Goal: Task Accomplishment & Management: Use online tool/utility

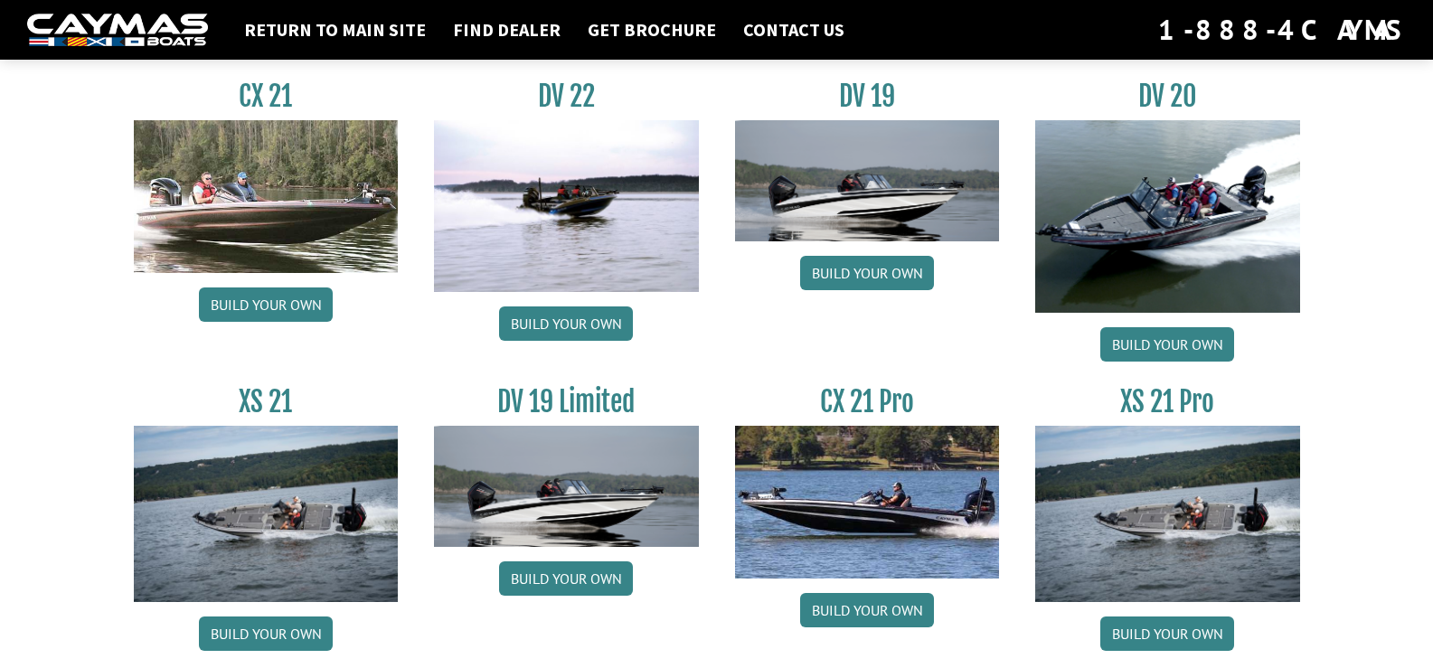
scroll to position [2169, 0]
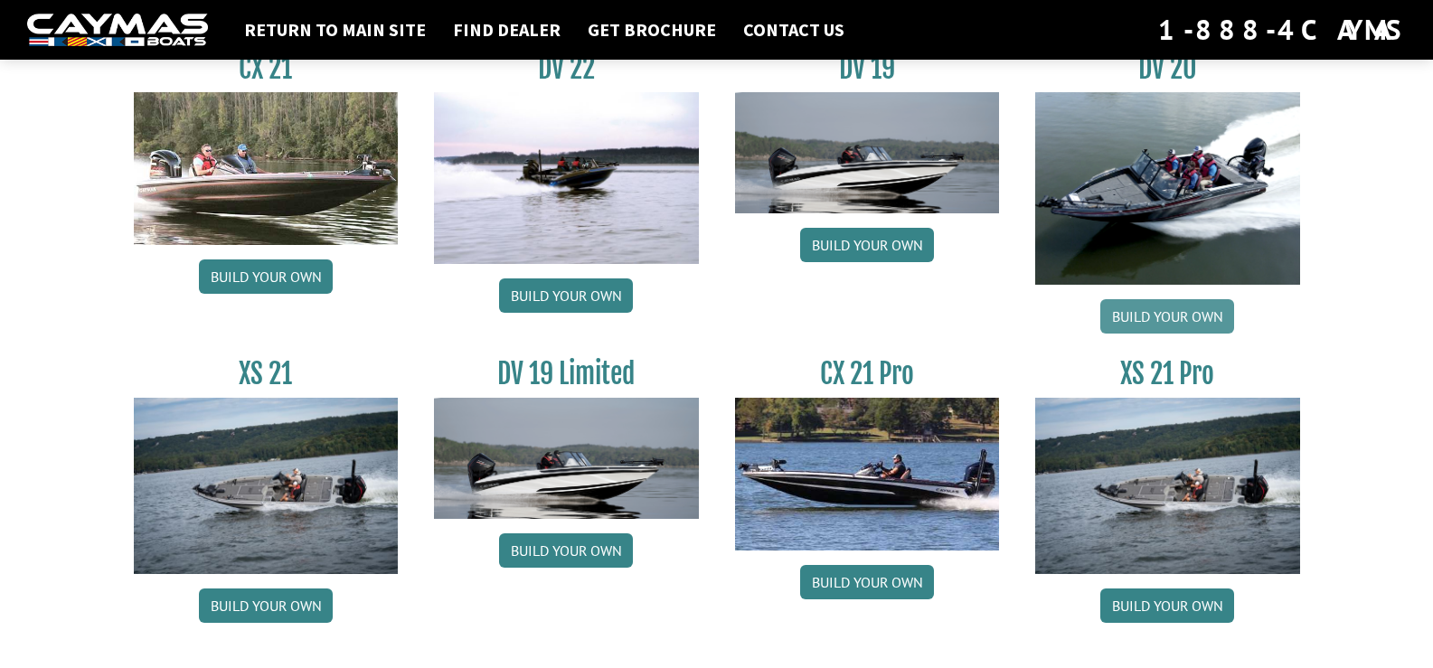
click at [1176, 317] on link "Build your own" at bounding box center [1167, 316] width 134 height 34
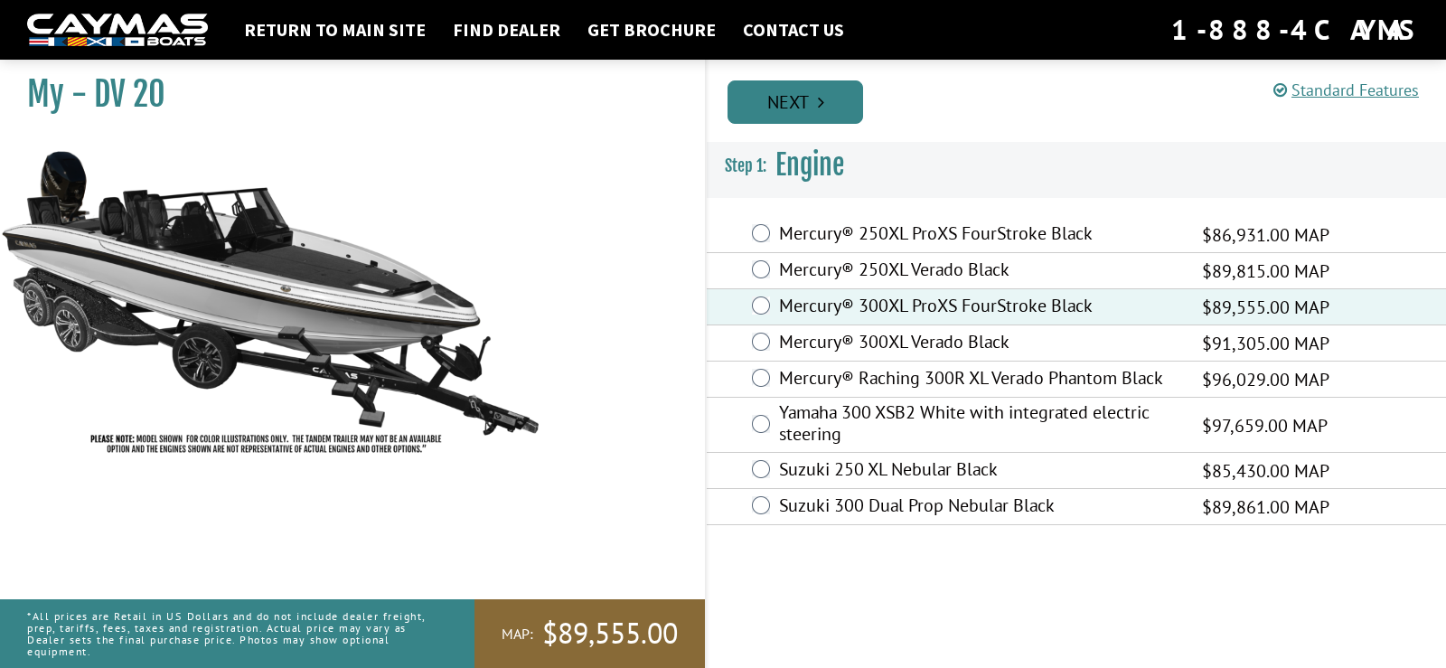
click at [819, 108] on icon "Pagination" at bounding box center [821, 102] width 6 height 18
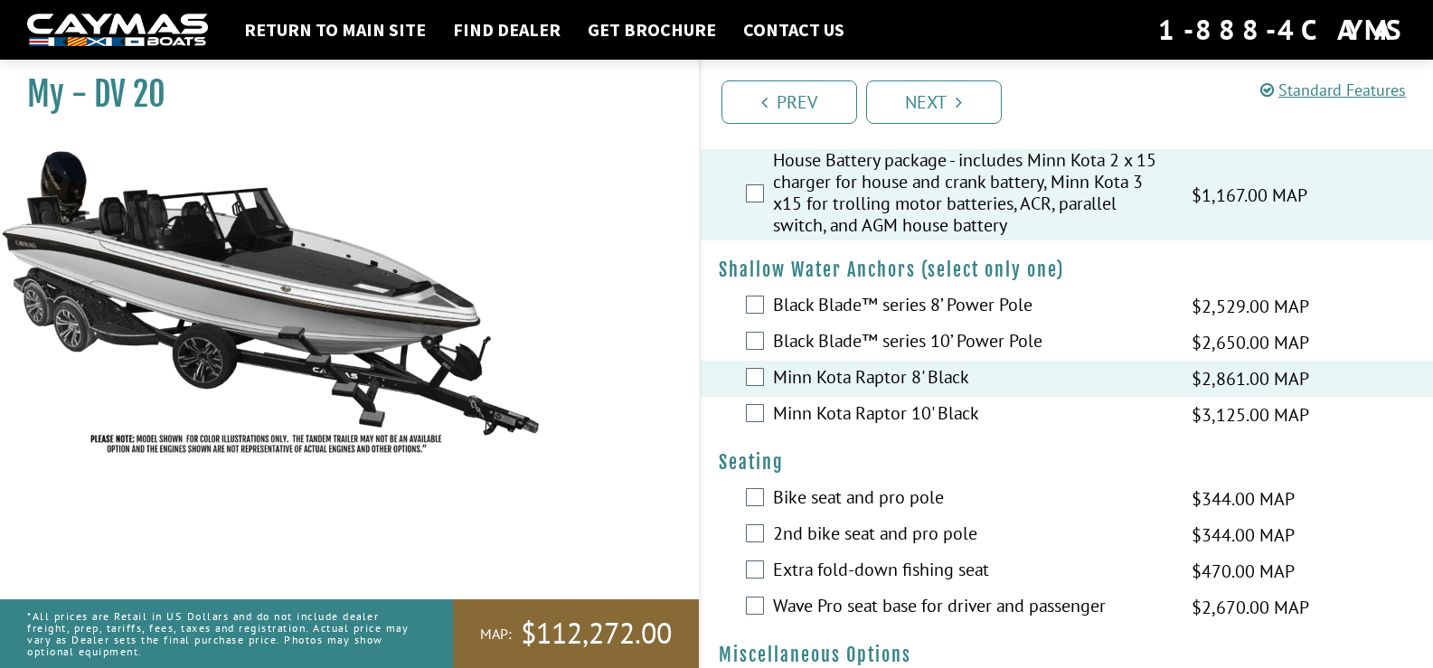
scroll to position [1717, 0]
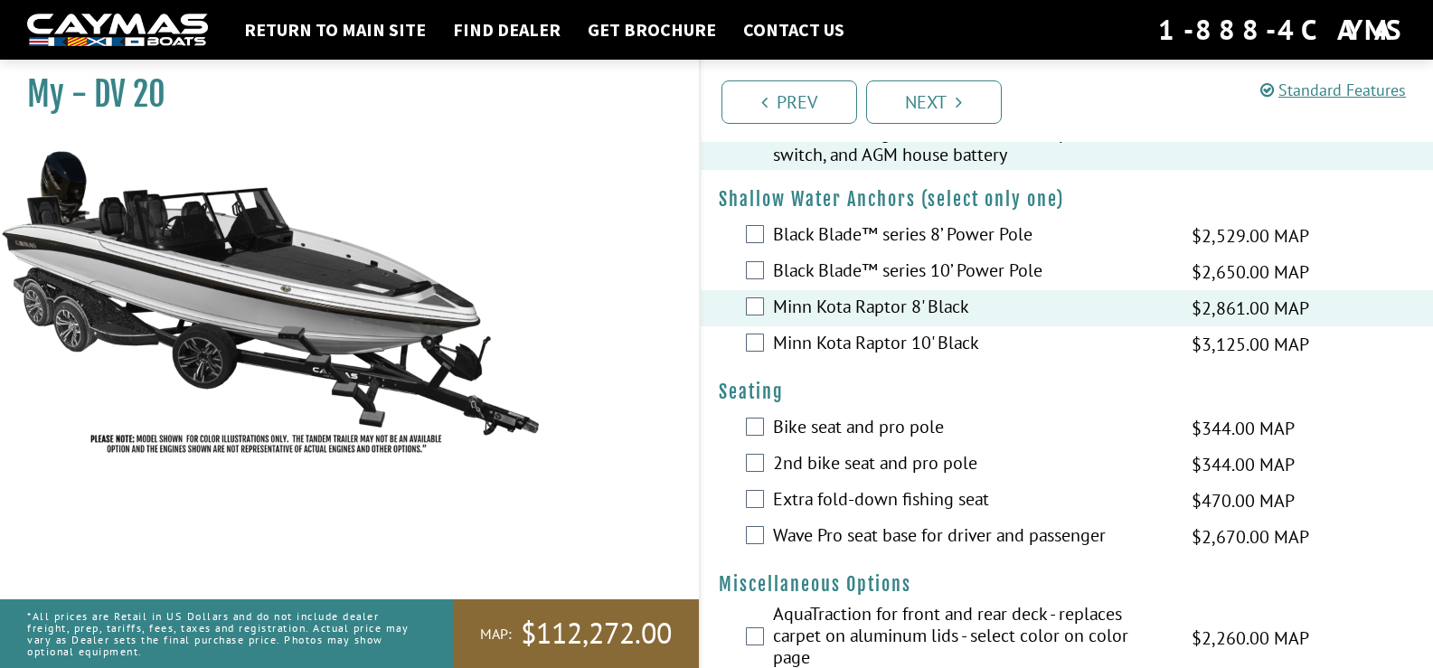
click at [765, 426] on div "Bike seat and pro pole $344.00 MAP $406.00 MSRP" at bounding box center [1066, 428] width 733 height 36
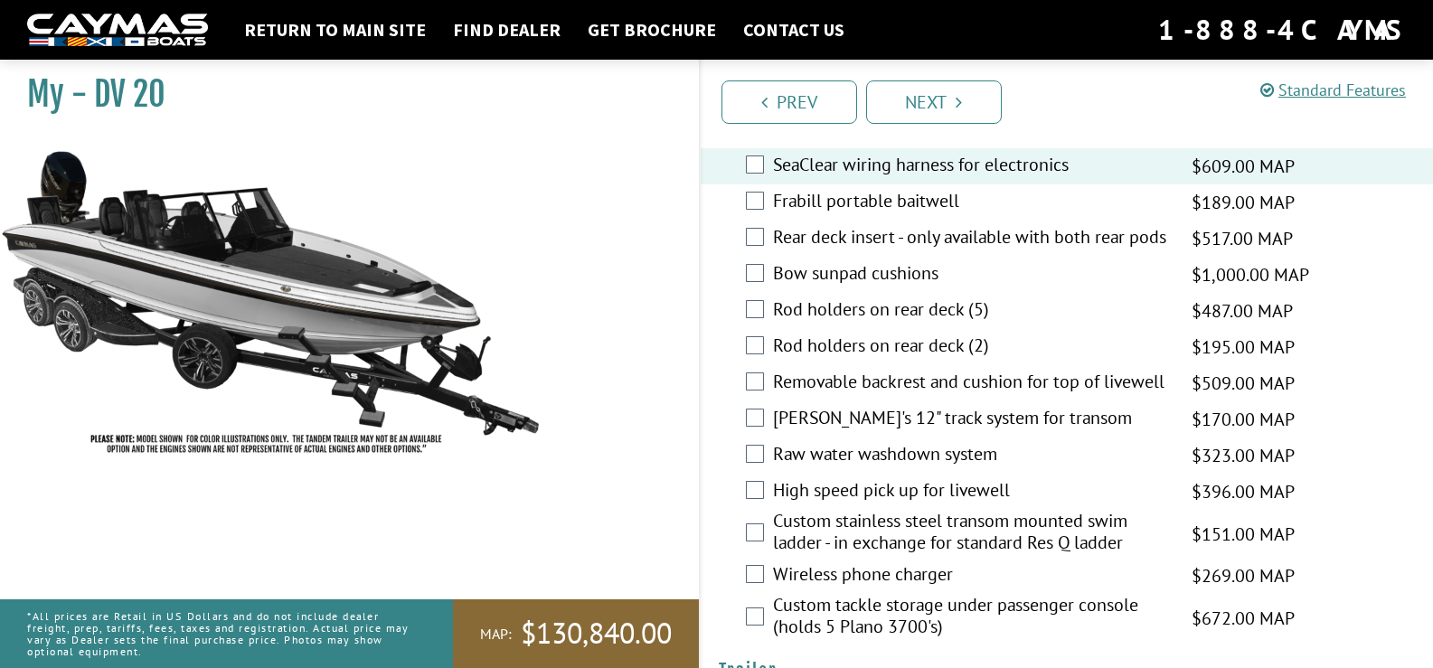
scroll to position [3796, 0]
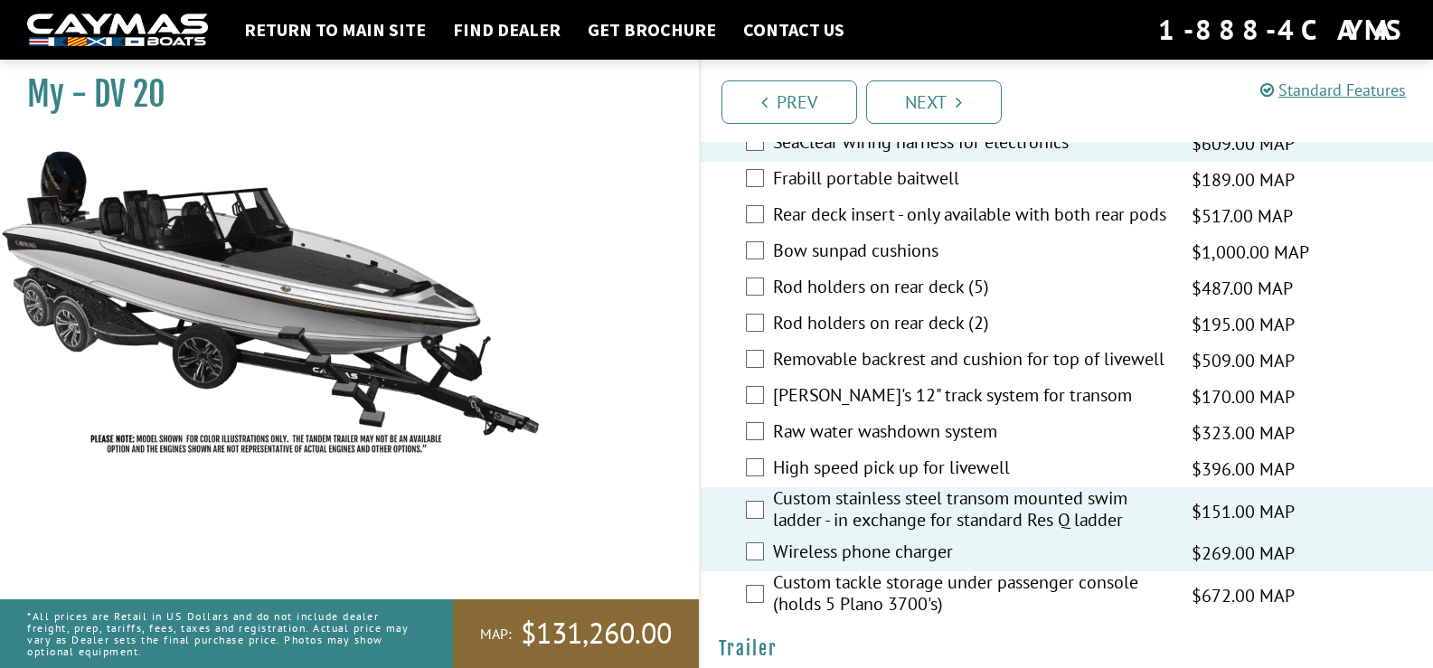
click at [764, 571] on div "Custom tackle storage under passenger console (holds 5 Plano 3700's) $672.00 MA…" at bounding box center [1066, 595] width 733 height 48
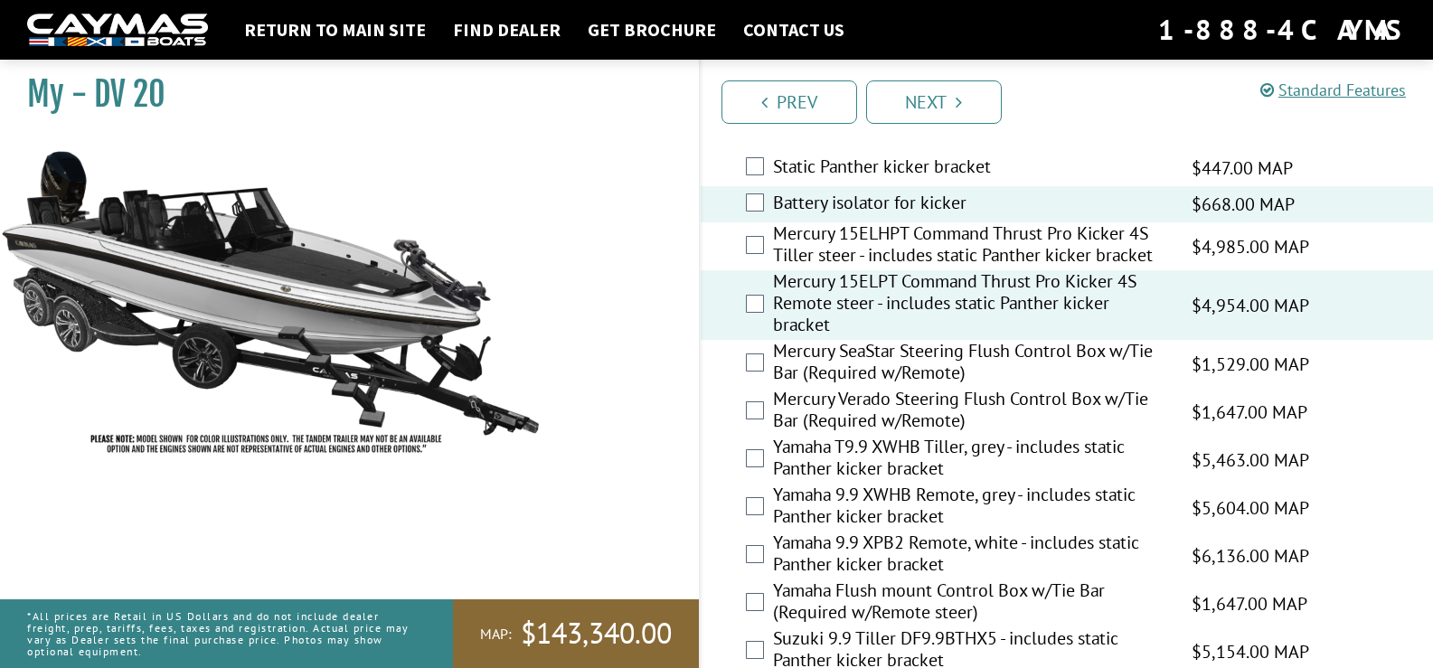
scroll to position [4872, 0]
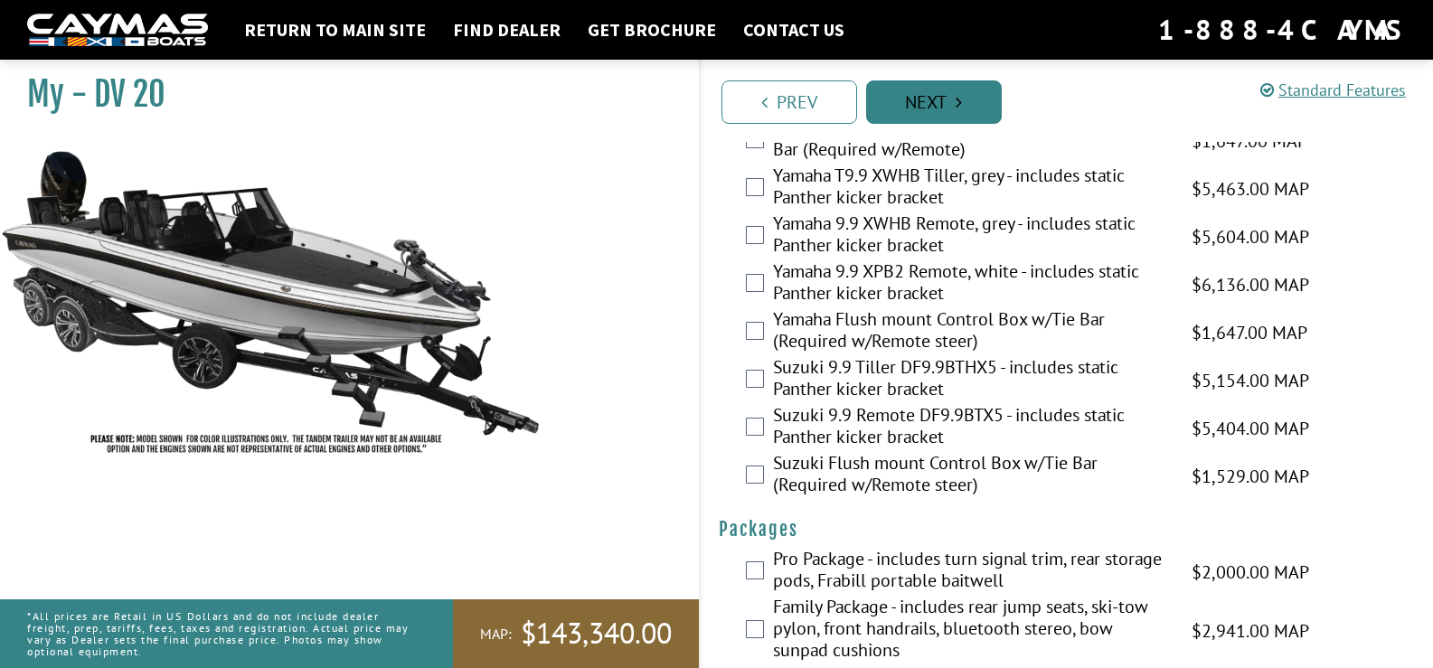
click at [926, 100] on link "Next" at bounding box center [934, 101] width 136 height 43
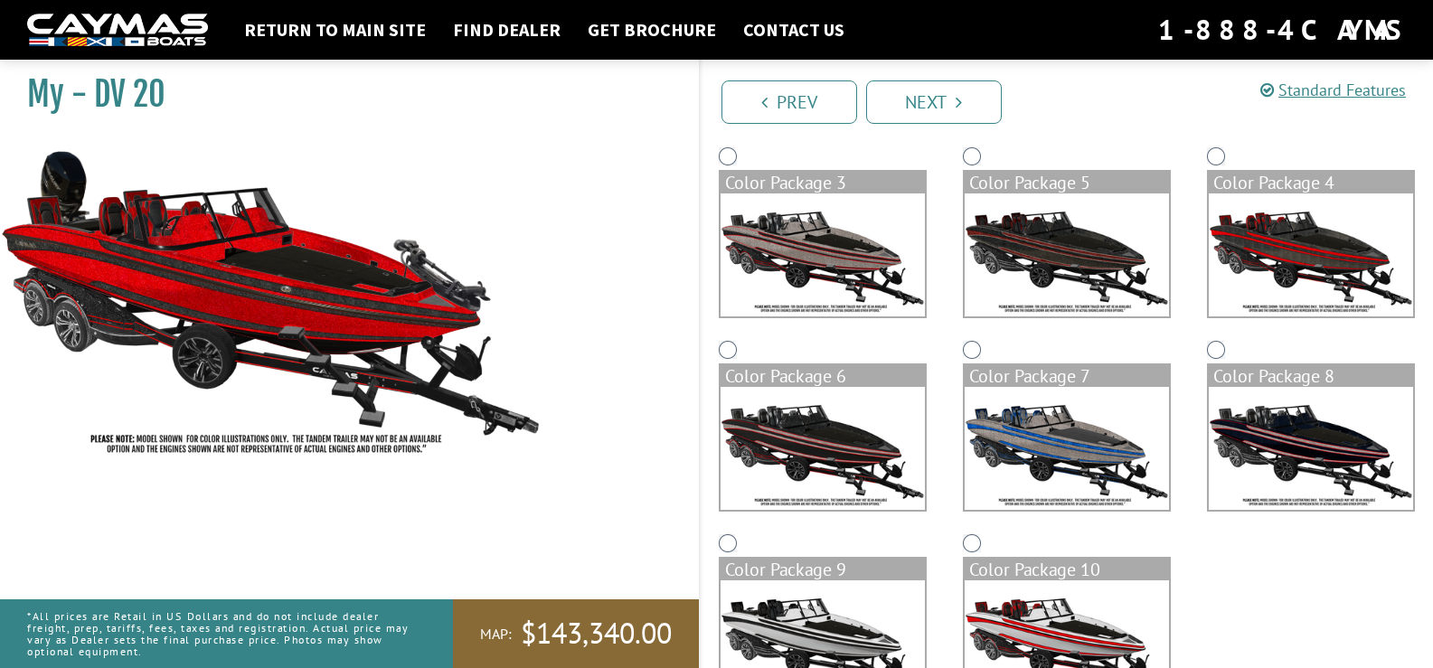
scroll to position [419, 0]
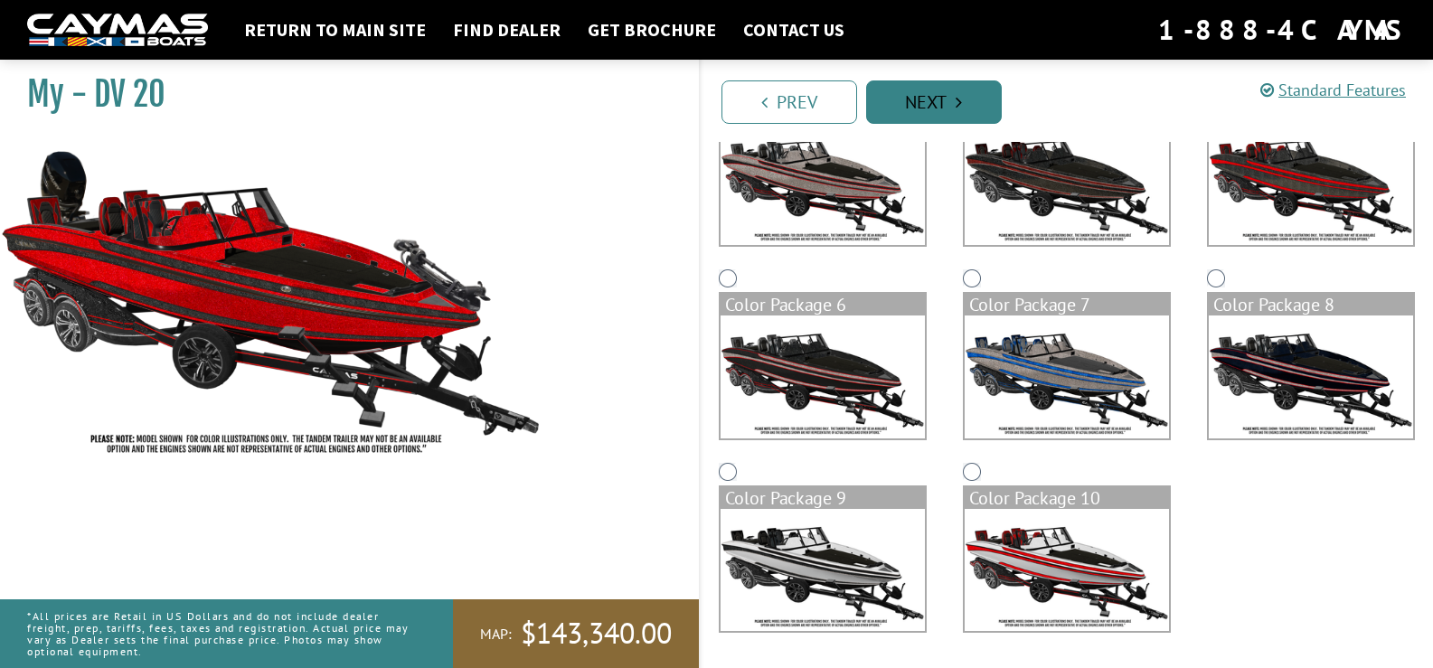
click at [931, 100] on link "Next" at bounding box center [934, 101] width 136 height 43
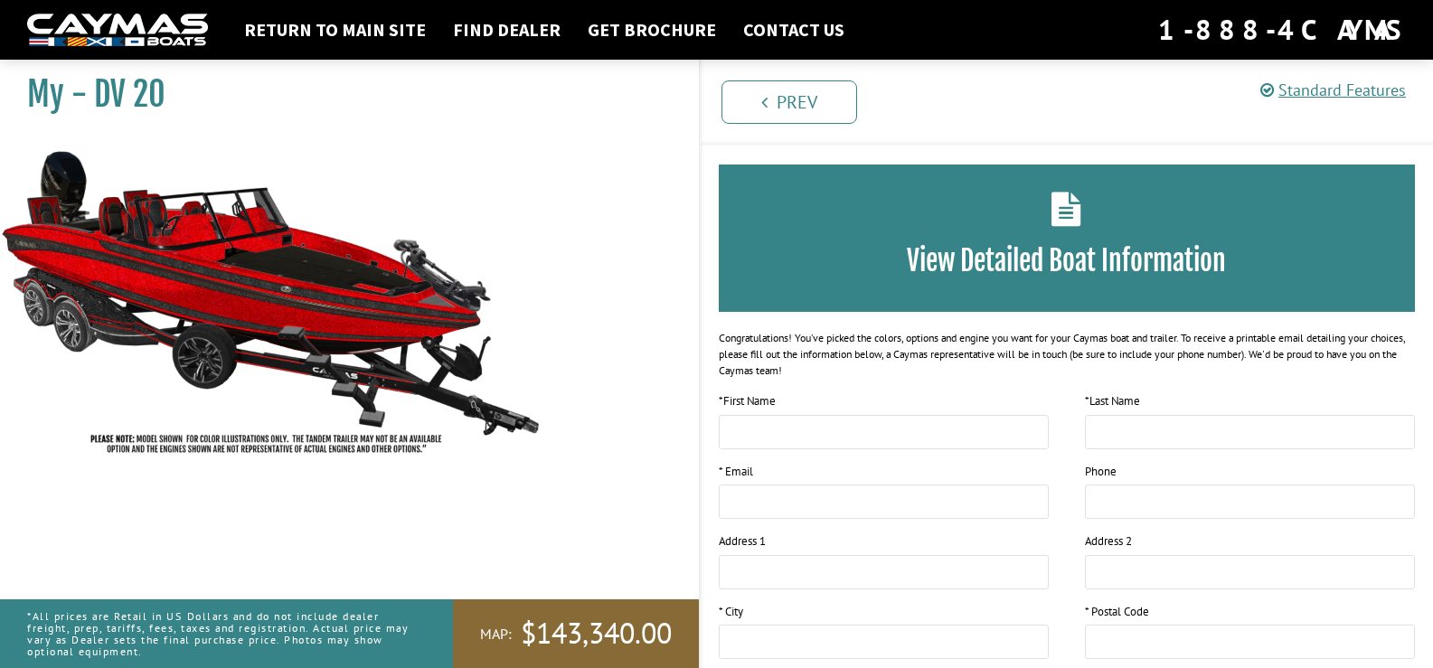
scroll to position [0, 0]
